Goal: Task Accomplishment & Management: Manage account settings

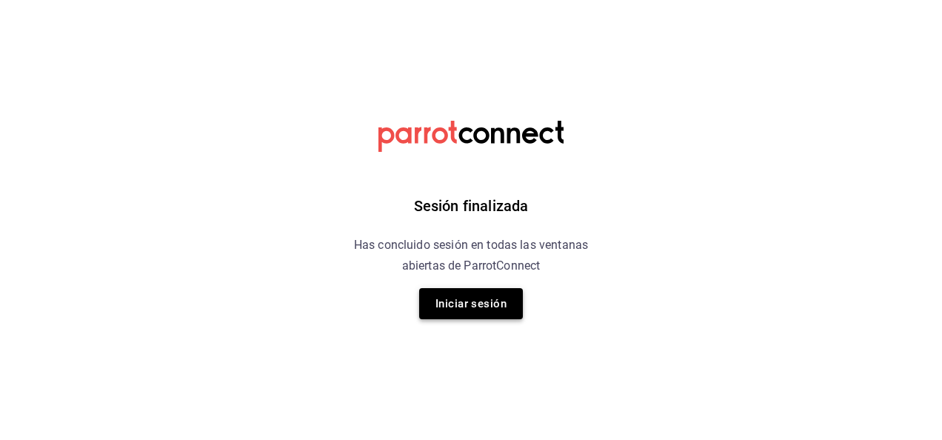
click at [490, 299] on button "Iniciar sesión" at bounding box center [471, 303] width 104 height 31
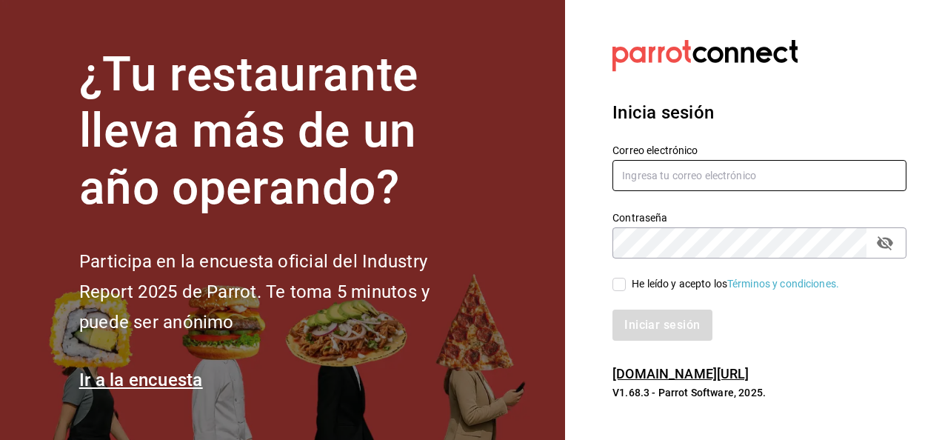
click at [695, 182] on input "text" at bounding box center [760, 175] width 294 height 31
type input "ivogerardo_hdz@hotmail.com"
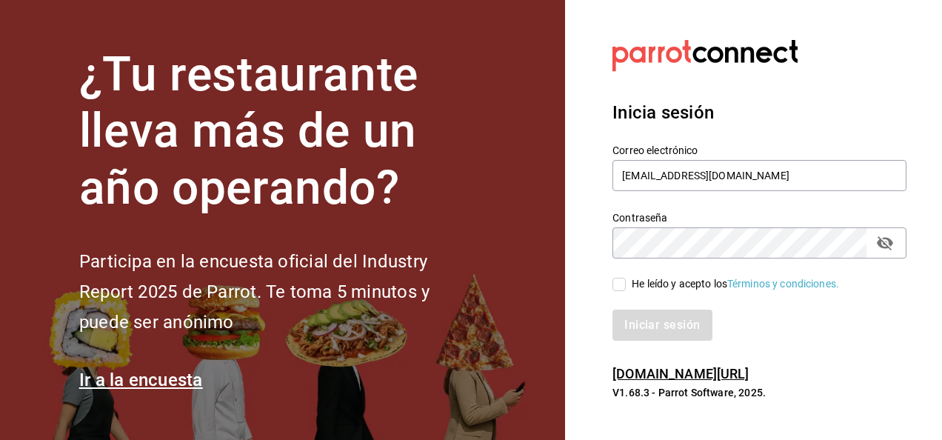
click at [619, 286] on input "He leído y acepto los Términos y condiciones." at bounding box center [619, 284] width 13 height 13
checkbox input "true"
click at [649, 329] on button "Iniciar sesión" at bounding box center [663, 325] width 101 height 31
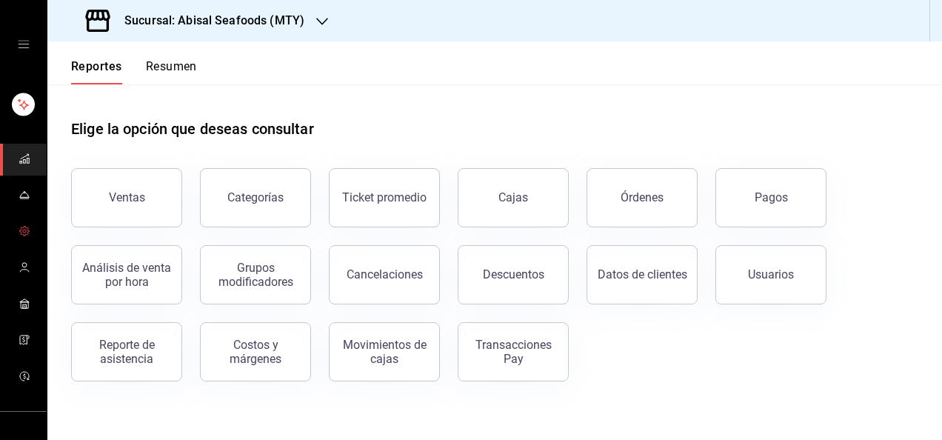
click at [21, 230] on icon "mailbox folders" at bounding box center [25, 231] width 12 height 12
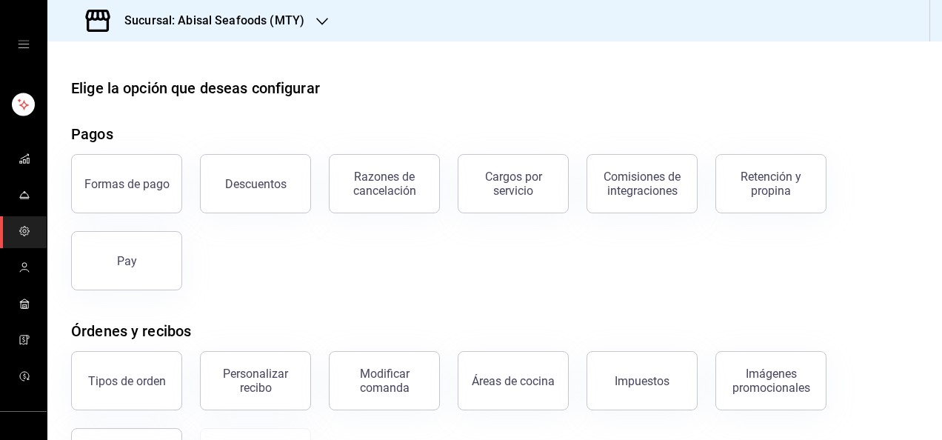
click at [434, 272] on div "Formas de pago Descuentos Razones de cancelación Cargos por servicio Comisiones…" at bounding box center [485, 213] width 865 height 154
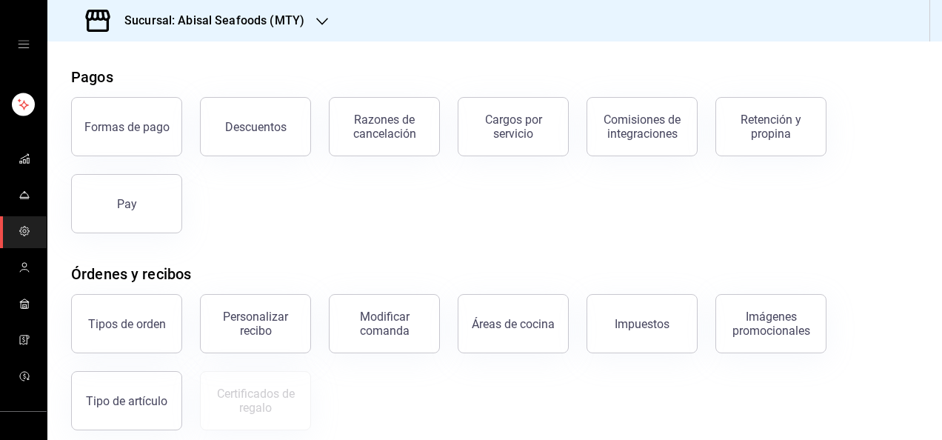
scroll to position [44, 0]
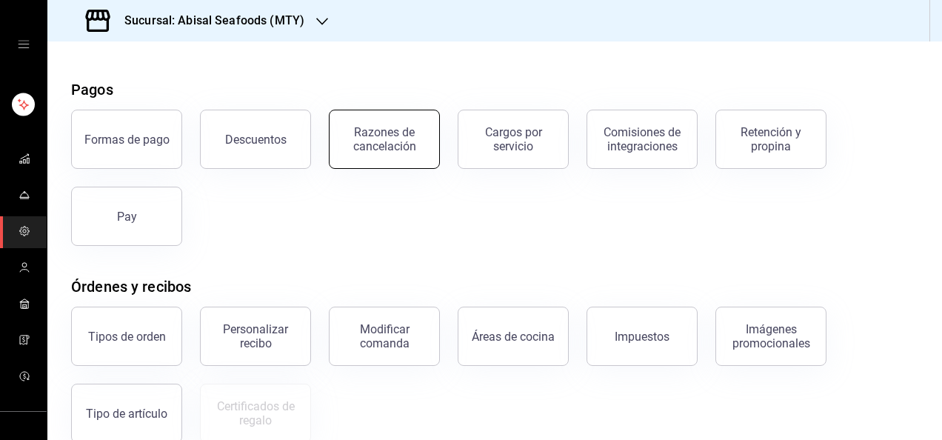
click at [396, 142] on div "Razones de cancelación" at bounding box center [385, 139] width 92 height 28
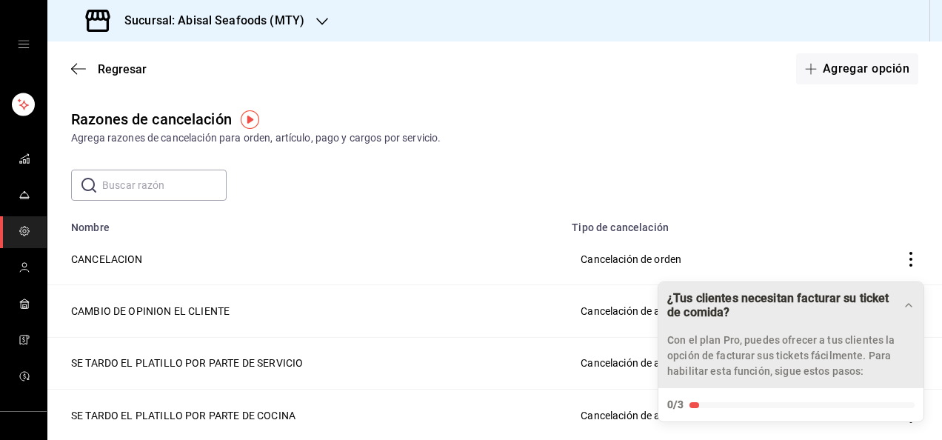
click at [909, 302] on icon "Drag to move checklist" at bounding box center [909, 305] width 12 height 12
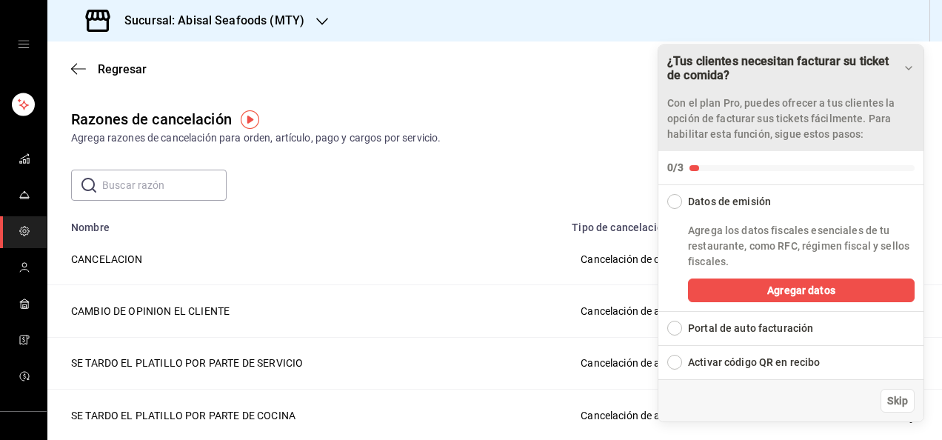
click at [907, 71] on icon "Drag to move checklist" at bounding box center [909, 68] width 12 height 12
click at [901, 404] on span "Skip" at bounding box center [897, 401] width 21 height 16
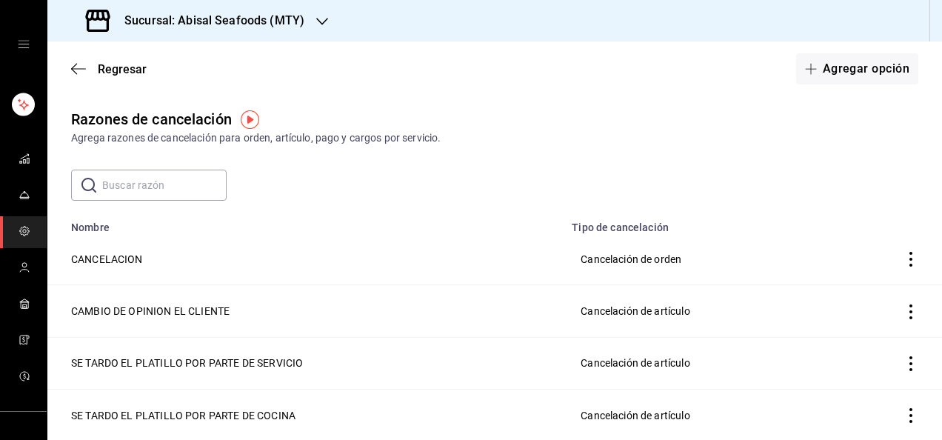
click at [484, 289] on td "CAMBIO DE OPINION EL CLIENTE" at bounding box center [305, 311] width 516 height 52
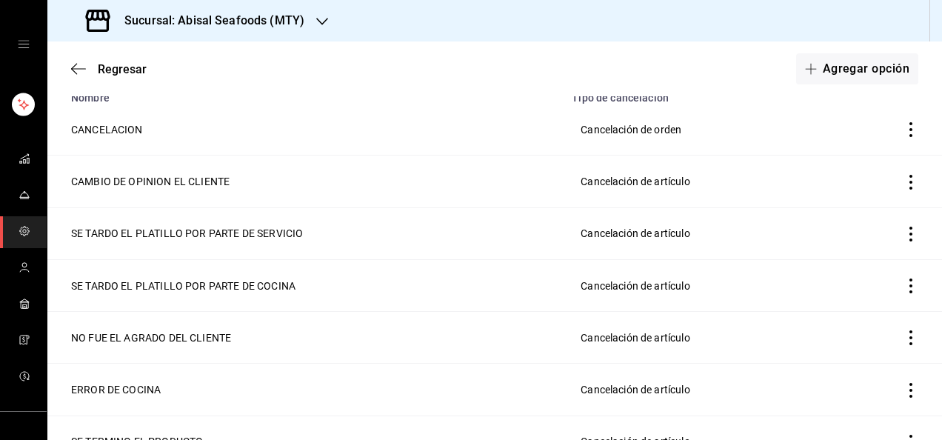
scroll to position [133, 0]
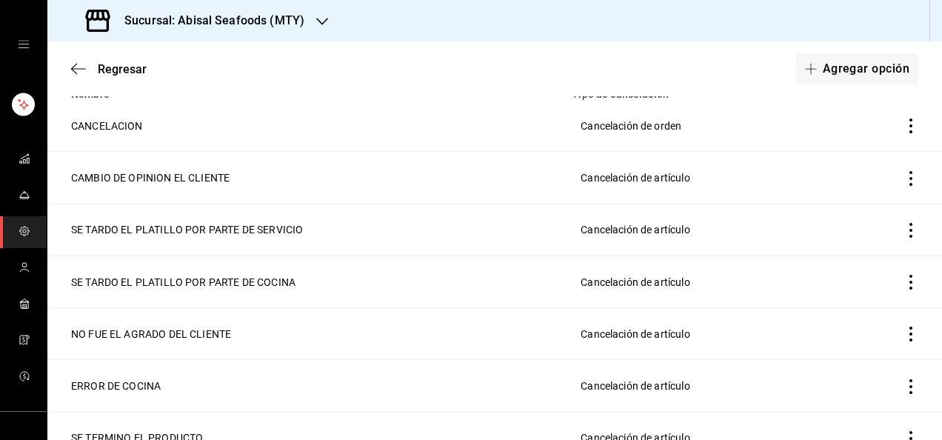
click at [904, 179] on icon "actions" at bounding box center [911, 178] width 15 height 15
click at [215, 173] on div at bounding box center [471, 220] width 942 height 440
click at [215, 173] on td "CAMBIO DE OPINION EL CLIENTE" at bounding box center [305, 178] width 516 height 52
drag, startPoint x: 215, startPoint y: 173, endPoint x: 316, endPoint y: 209, distance: 106.8
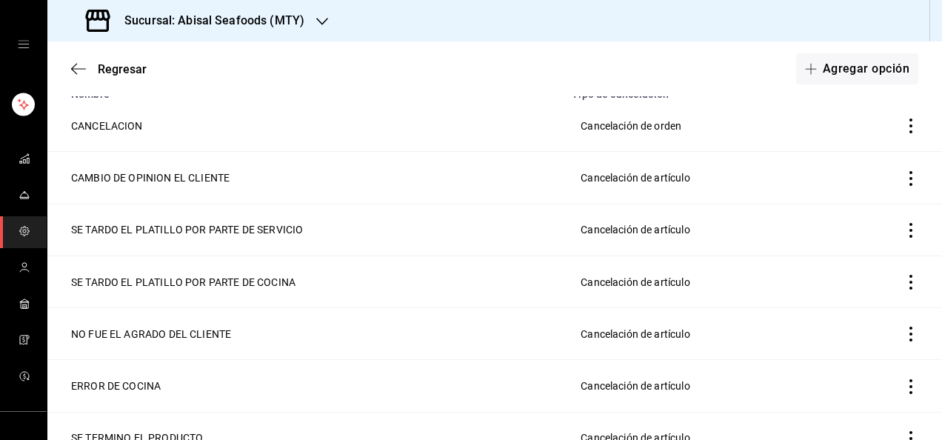
click at [316, 209] on td "SE TARDO EL PLATILLO POR PARTE DE SERVICIO" at bounding box center [305, 230] width 516 height 52
click at [268, 210] on td "SE TARDO EL PLATILLO POR PARTE DE SERVICIO" at bounding box center [305, 230] width 516 height 52
click at [265, 233] on td "SE TARDO EL PLATILLO POR PARTE DE SERVICIO" at bounding box center [305, 230] width 516 height 52
click at [904, 176] on icon "actions" at bounding box center [911, 178] width 15 height 15
click at [861, 176] on span "Eliminar" at bounding box center [846, 178] width 38 height 12
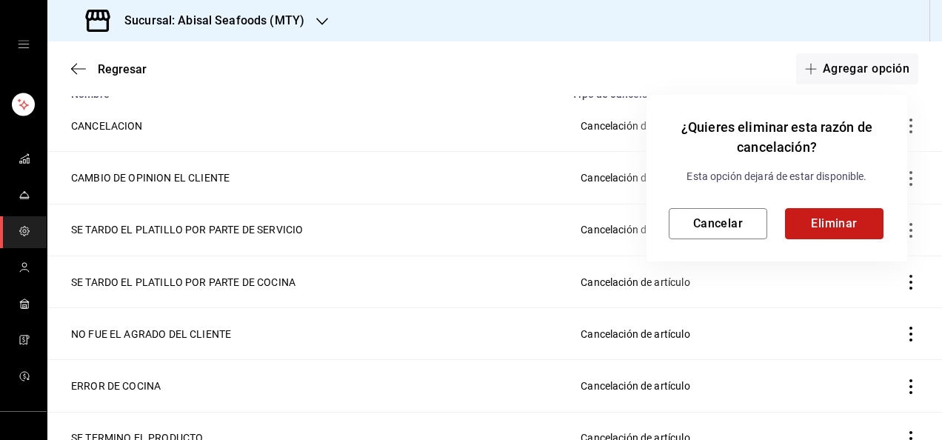
click at [855, 219] on button "Eliminar" at bounding box center [834, 223] width 99 height 31
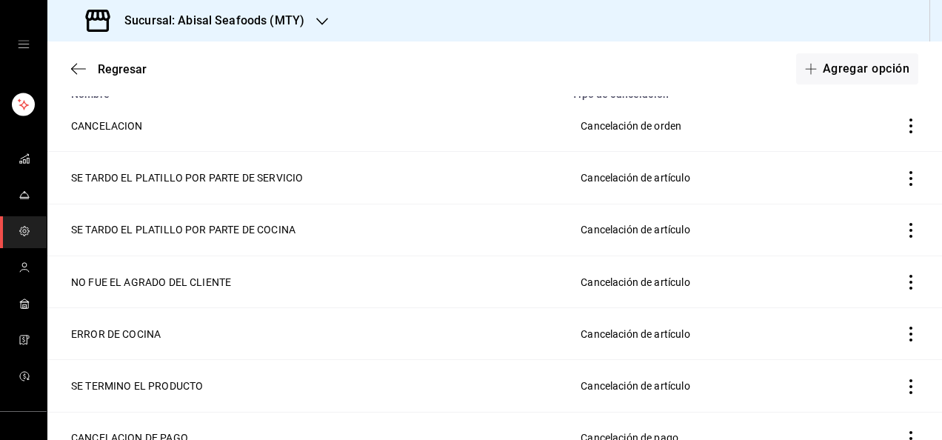
click at [904, 179] on icon "actions" at bounding box center [911, 178] width 15 height 15
click at [856, 179] on span "Eliminar" at bounding box center [846, 178] width 38 height 12
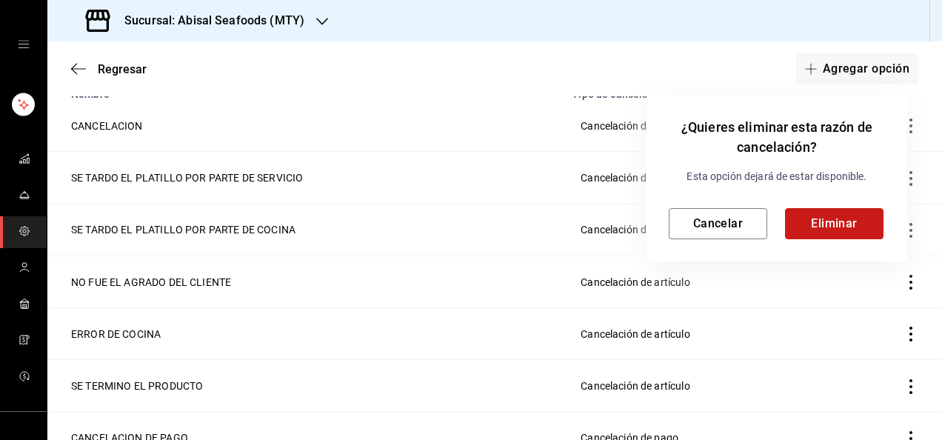
click at [836, 233] on button "Eliminar" at bounding box center [834, 223] width 99 height 31
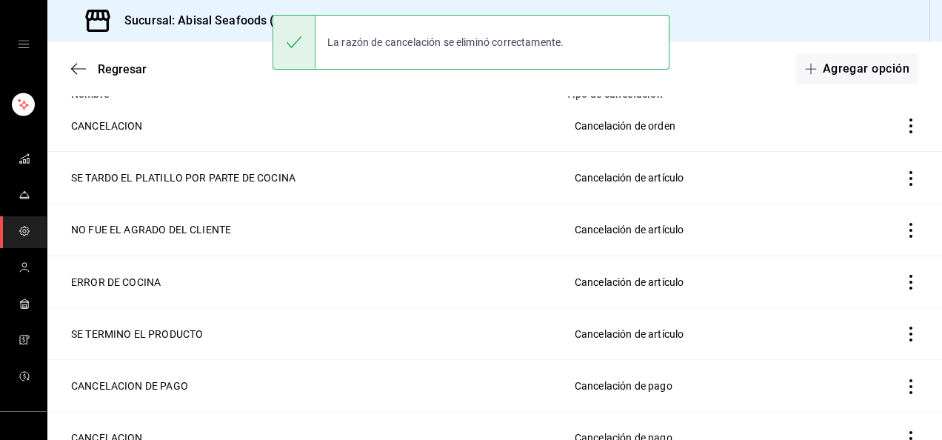
click at [910, 178] on icon "actions" at bounding box center [911, 178] width 3 height 15
click at [855, 178] on span "Eliminar" at bounding box center [846, 178] width 38 height 12
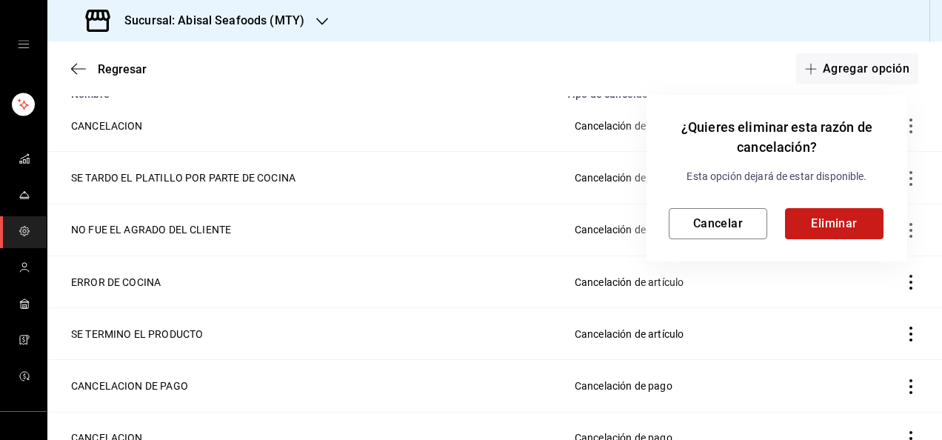
click at [842, 225] on button "Eliminar" at bounding box center [834, 223] width 99 height 31
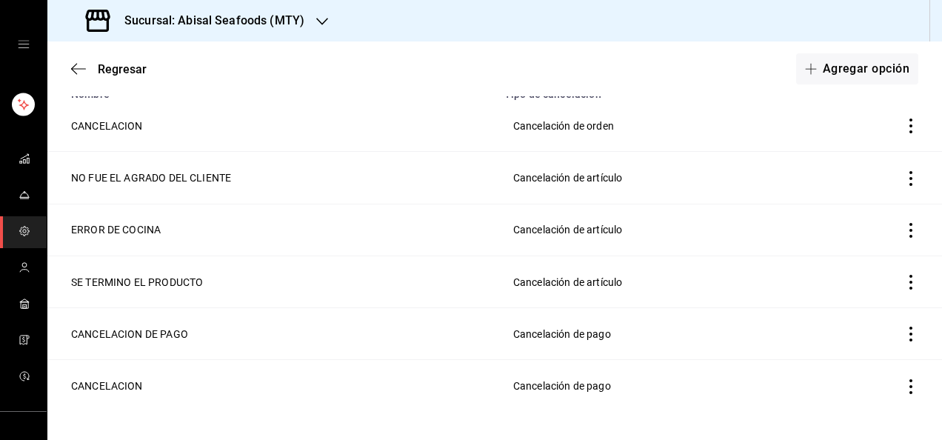
click at [904, 176] on icon "actions" at bounding box center [911, 178] width 15 height 15
click at [856, 181] on span "Eliminar" at bounding box center [846, 178] width 38 height 12
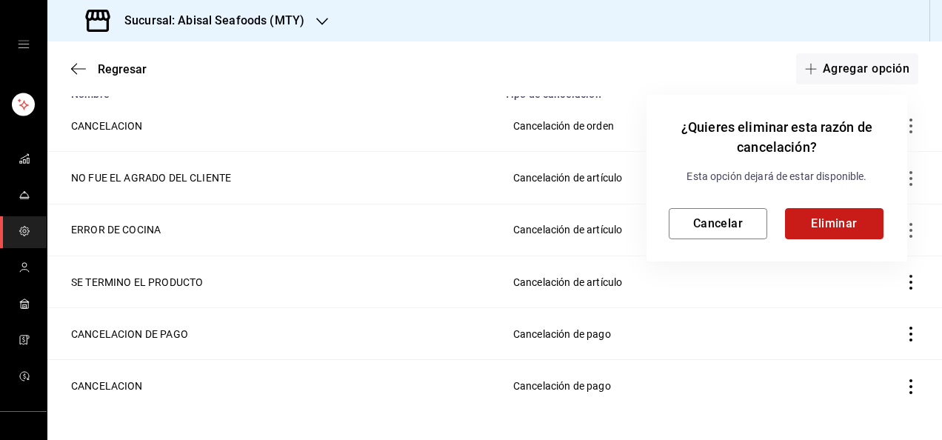
click at [841, 219] on button "Eliminar" at bounding box center [834, 223] width 99 height 31
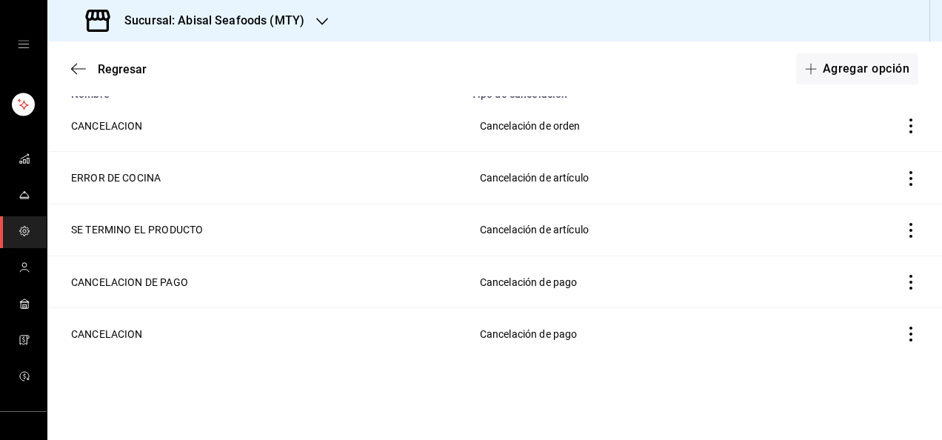
click at [904, 183] on icon "actions" at bounding box center [911, 178] width 15 height 15
click at [838, 183] on span "Eliminar" at bounding box center [846, 178] width 38 height 12
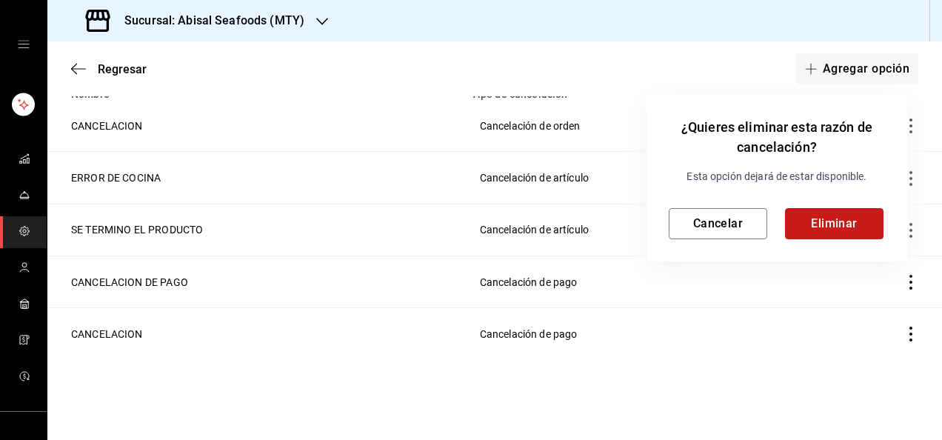
click at [840, 215] on button "Eliminar" at bounding box center [834, 223] width 99 height 31
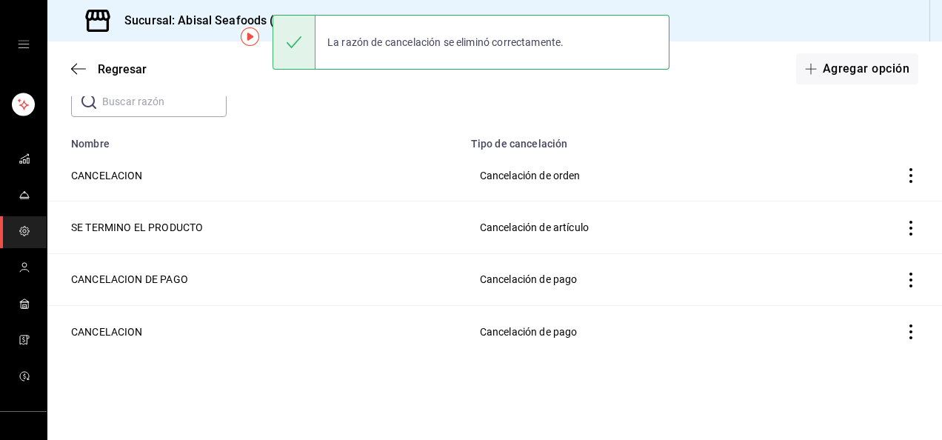
scroll to position [82, 0]
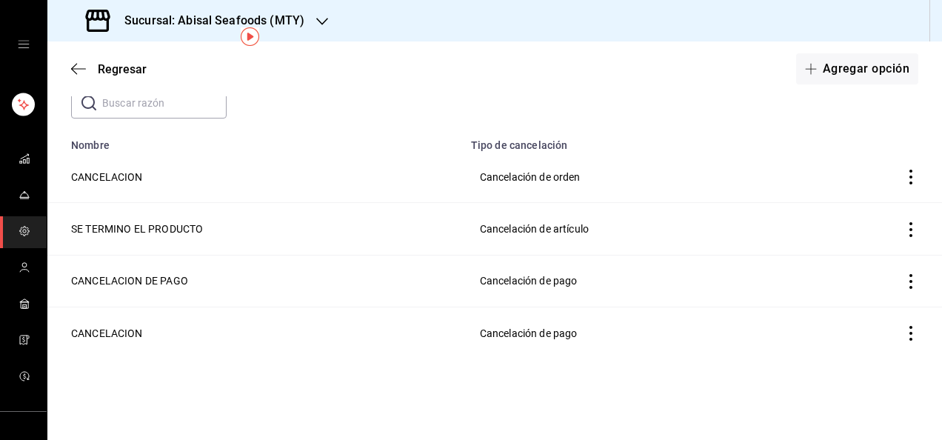
click at [905, 227] on icon "actions" at bounding box center [911, 229] width 15 height 15
click at [856, 227] on span "Eliminar" at bounding box center [846, 229] width 38 height 12
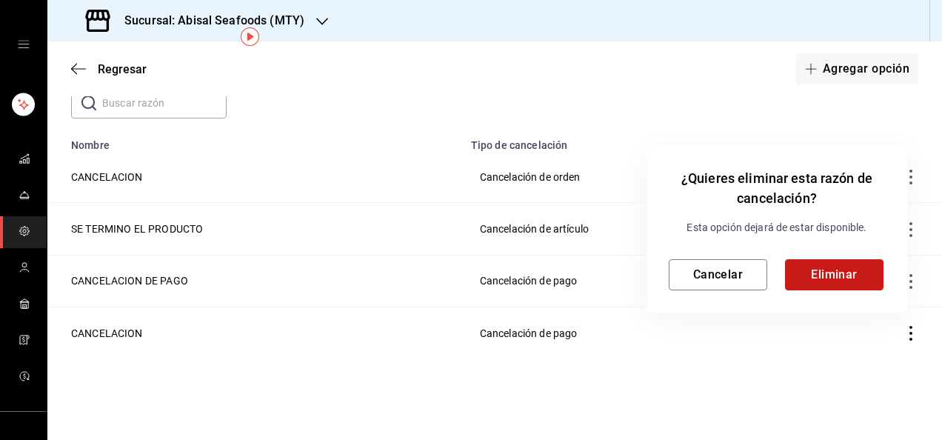
click at [843, 270] on button "Eliminar" at bounding box center [834, 274] width 99 height 31
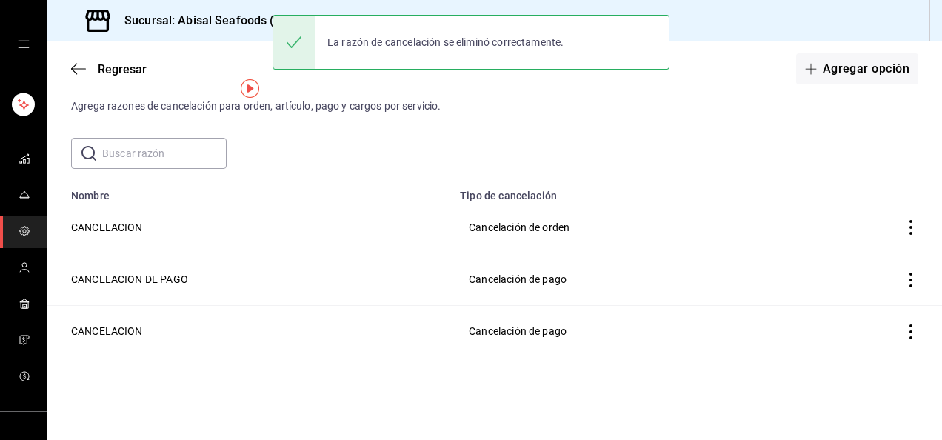
scroll to position [31, 0]
click at [842, 74] on button "Agregar opción" at bounding box center [857, 68] width 122 height 31
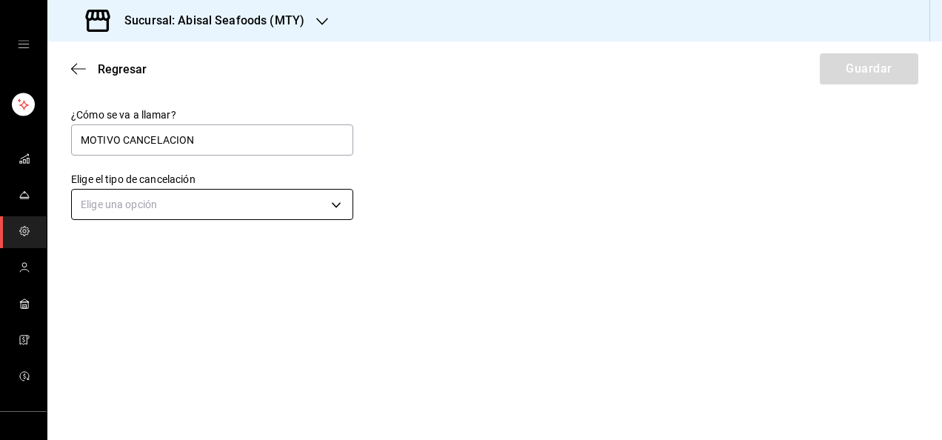
type input "MOTIVO CANCELACION"
click at [335, 207] on body "Sucursal: Abisal Seafoods (MTY) Regresar Guardar ¿Cómo se va a llamar? MOTIVO C…" at bounding box center [471, 220] width 942 height 440
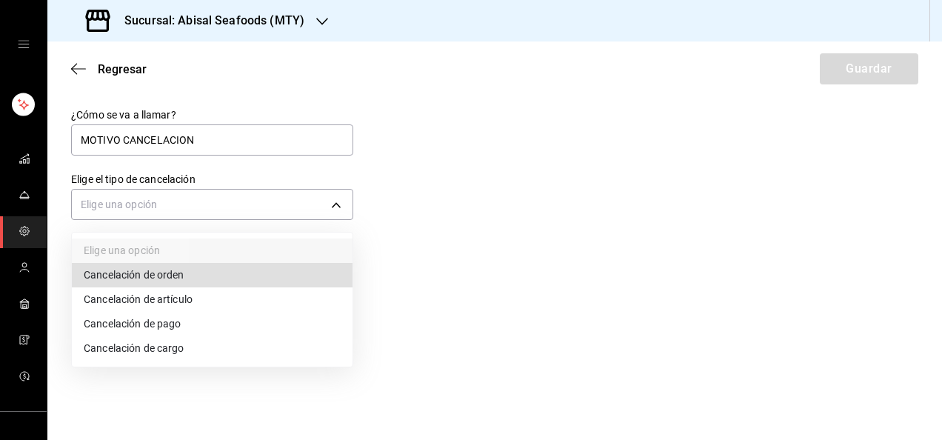
click at [263, 296] on li "Cancelación de artículo" at bounding box center [212, 299] width 281 height 24
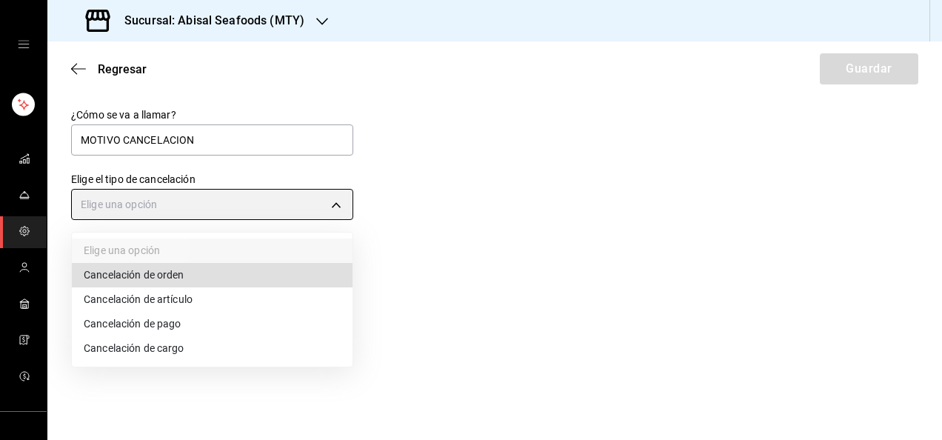
type input "ORDER_ITEM"
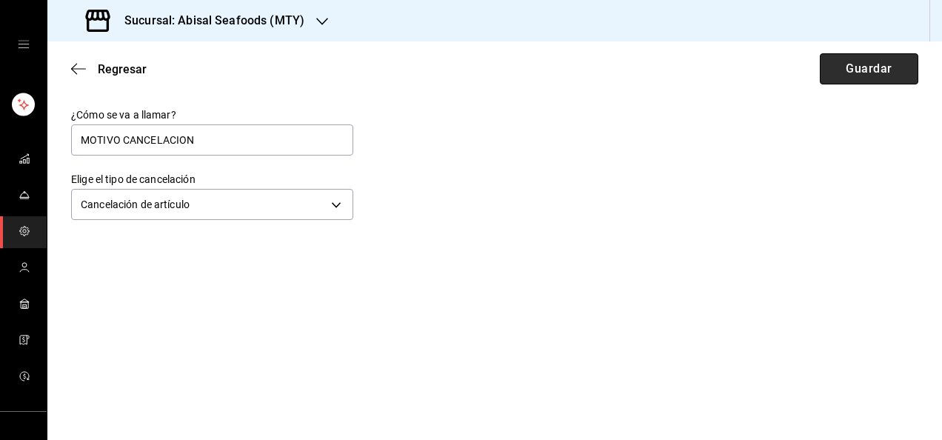
click at [846, 73] on button "Guardar" at bounding box center [869, 68] width 99 height 31
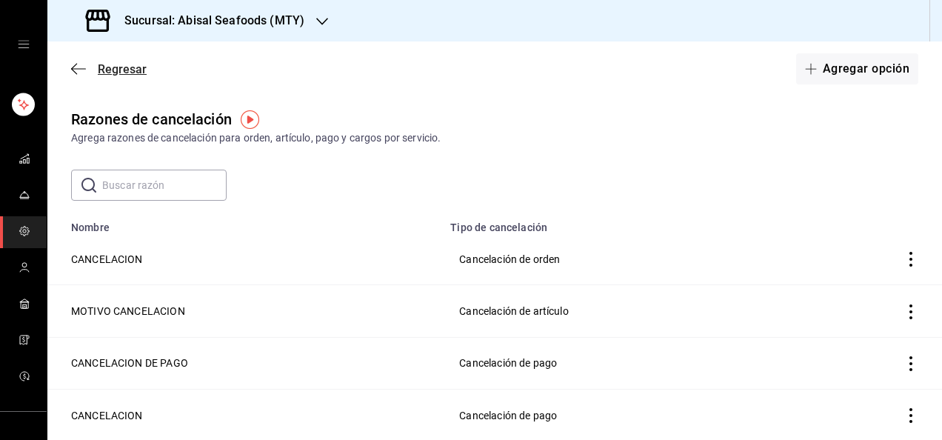
click at [136, 72] on span "Regresar" at bounding box center [122, 69] width 49 height 14
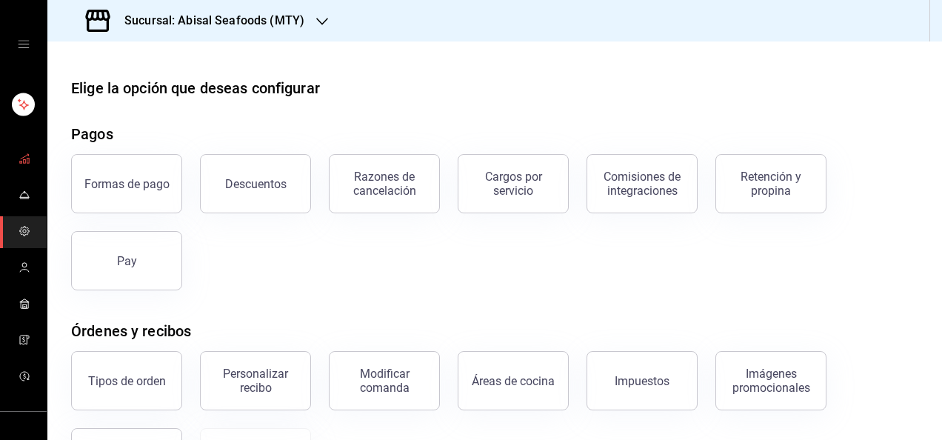
click at [23, 161] on rect "mailbox folders" at bounding box center [24, 162] width 2 height 4
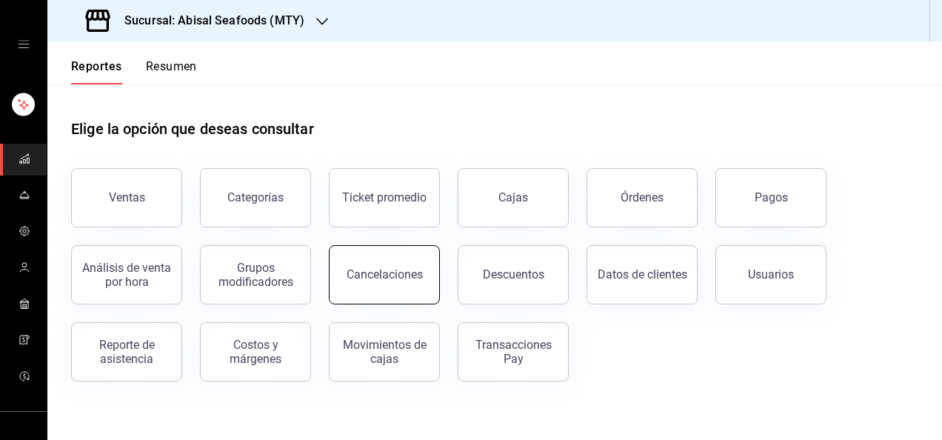
click at [382, 279] on div "Cancelaciones" at bounding box center [385, 274] width 76 height 14
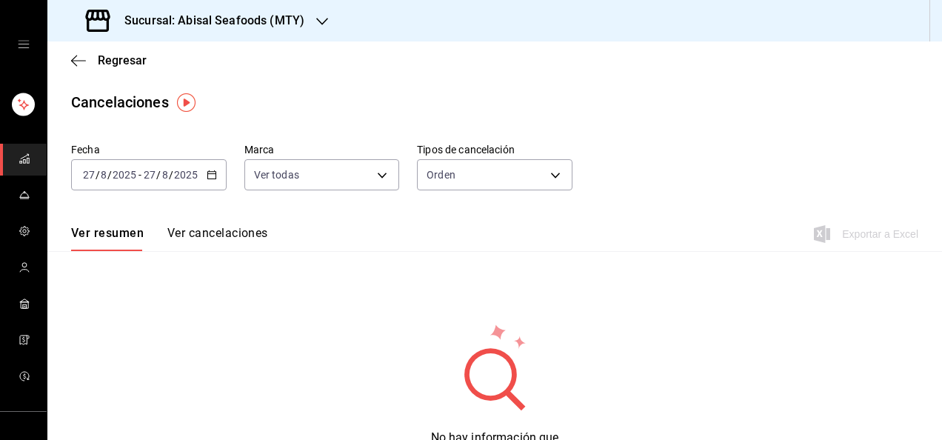
click at [170, 176] on span "/" at bounding box center [171, 175] width 4 height 12
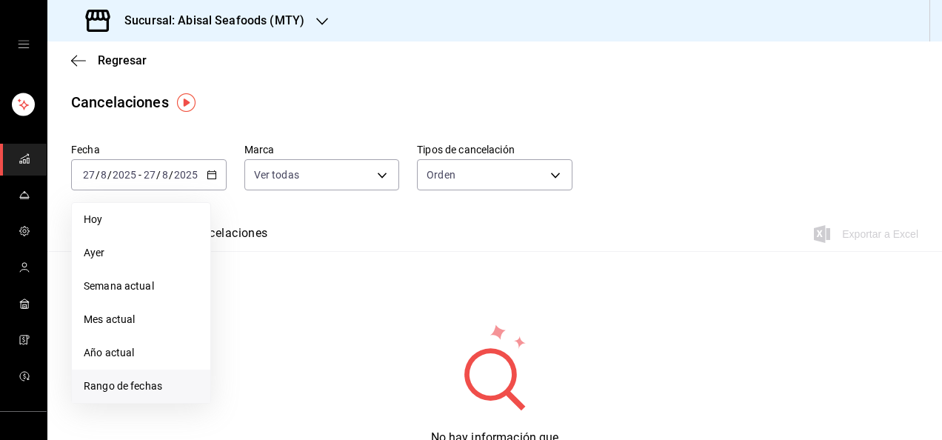
click at [143, 397] on li "Rango de fechas" at bounding box center [141, 386] width 139 height 33
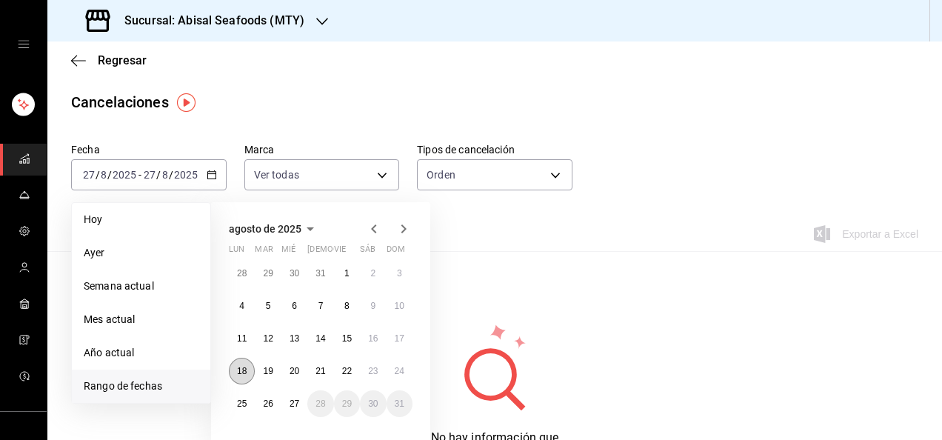
click at [239, 367] on abbr "18" at bounding box center [242, 371] width 10 height 10
click at [403, 373] on abbr "24" at bounding box center [400, 371] width 10 height 10
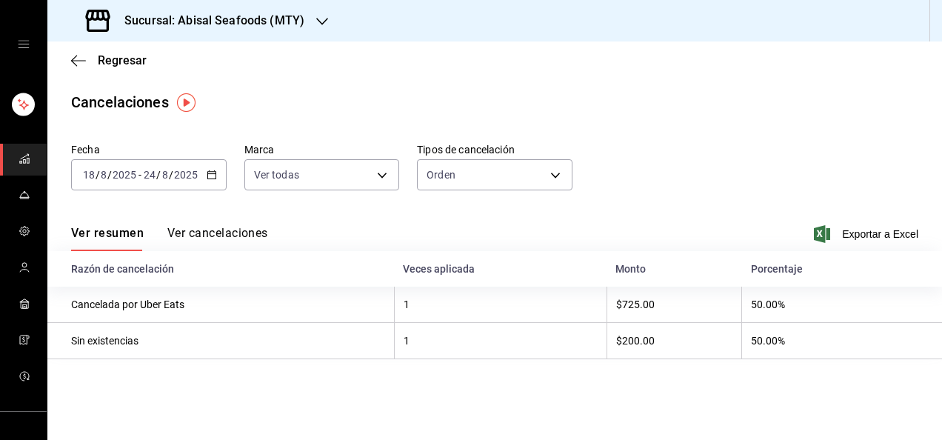
click at [243, 230] on button "Ver cancelaciones" at bounding box center [217, 238] width 101 height 25
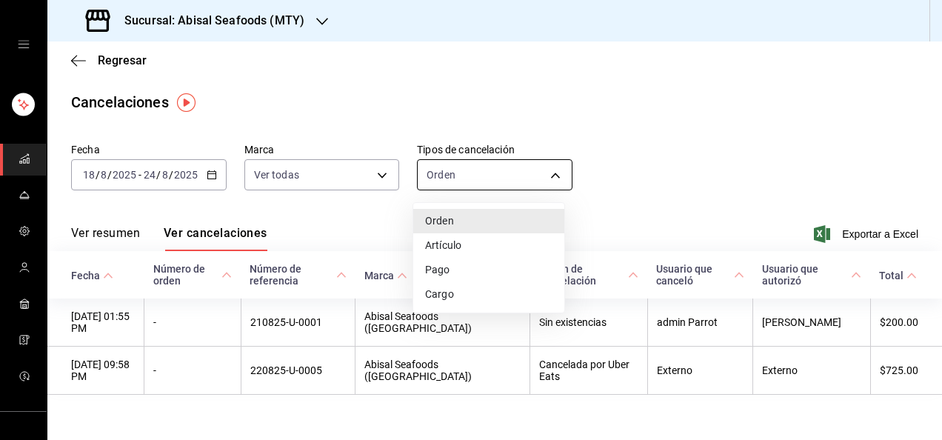
click at [452, 175] on body "Sucursal: Abisal Seafoods (MTY) Regresar Cancelaciones Fecha [DATE] [DATE] - [D…" at bounding box center [471, 220] width 942 height 440
click at [459, 245] on li "Artículo" at bounding box center [488, 245] width 151 height 24
type input "ORDER_ITEM"
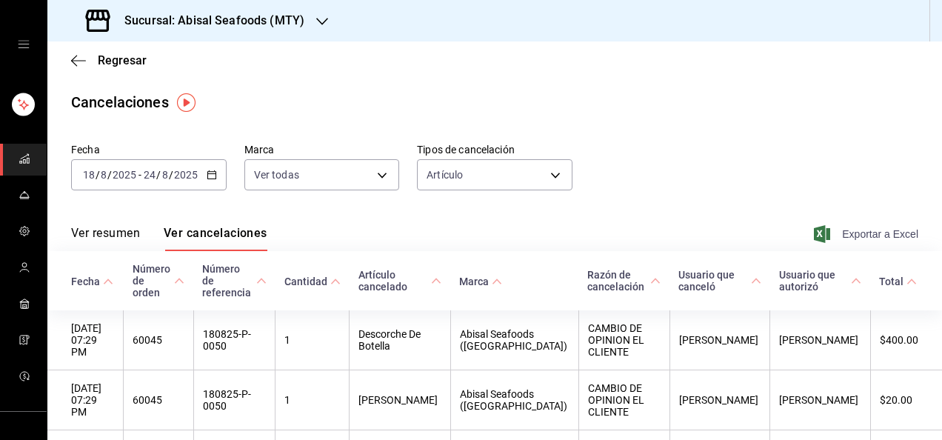
click at [849, 231] on span "Exportar a Excel" at bounding box center [867, 234] width 101 height 18
